Goal: Task Accomplishment & Management: Manage account settings

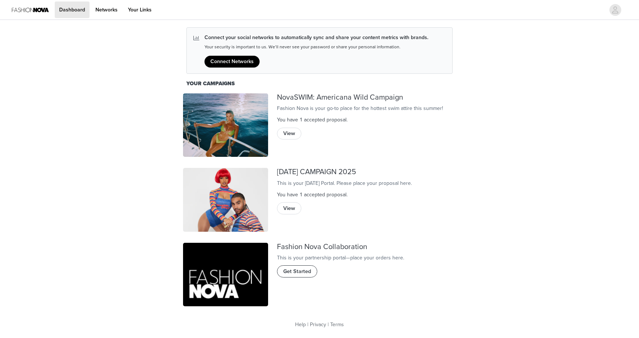
click at [292, 276] on span "Get Started" at bounding box center [297, 272] width 28 height 8
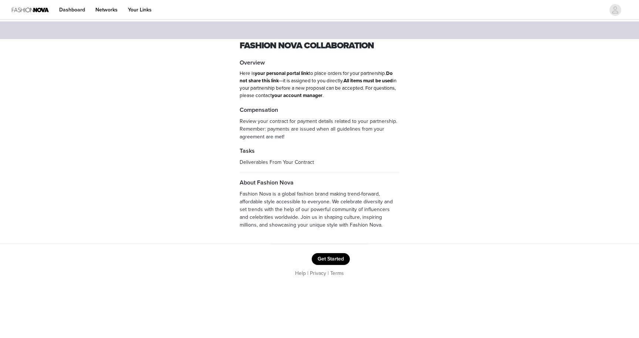
click at [329, 262] on button "Get Started" at bounding box center [330, 259] width 38 height 12
click at [65, 8] on link "Dashboard" at bounding box center [72, 9] width 35 height 17
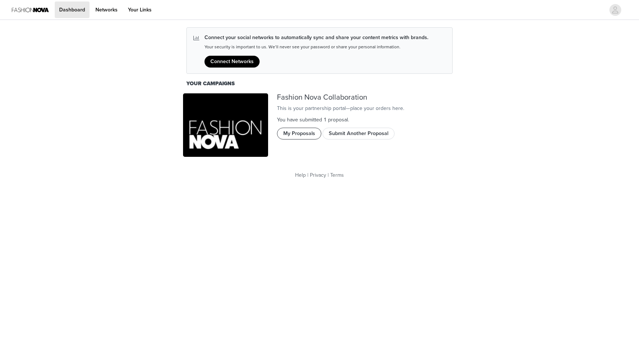
click at [298, 140] on button "My Proposals" at bounding box center [299, 134] width 44 height 12
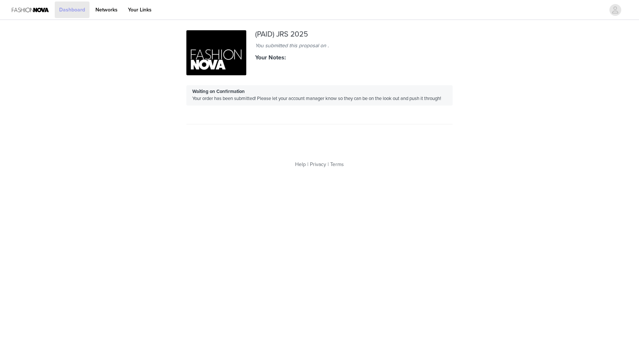
click at [69, 13] on link "Dashboard" at bounding box center [72, 9] width 35 height 17
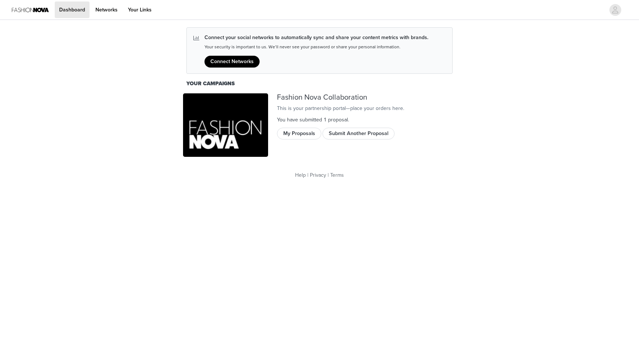
click at [33, 12] on img at bounding box center [30, 9] width 37 height 17
click at [114, 12] on link "Networks" at bounding box center [106, 9] width 31 height 17
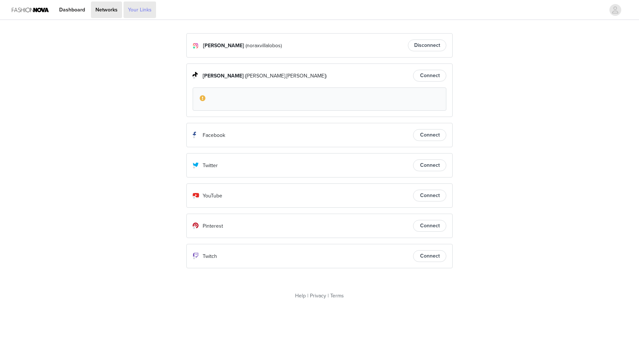
click at [144, 13] on link "Your Links" at bounding box center [139, 9] width 33 height 17
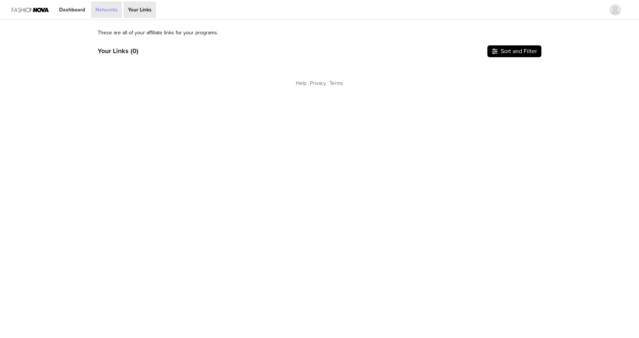
click at [105, 9] on link "Networks" at bounding box center [106, 9] width 31 height 17
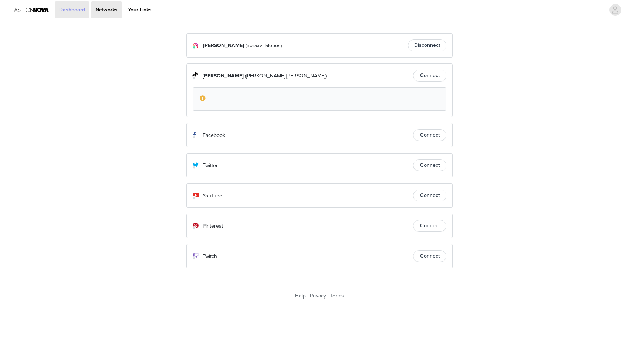
click at [71, 11] on link "Dashboard" at bounding box center [72, 9] width 35 height 17
